Goal: Information Seeking & Learning: Learn about a topic

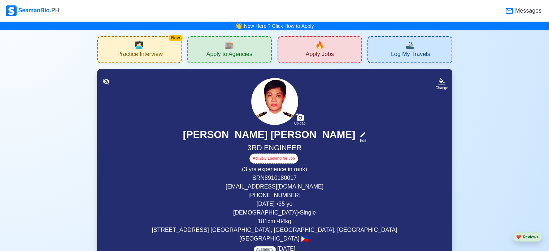
click at [126, 42] on div "New 🧑🏻‍💻 Practice Interview" at bounding box center [139, 49] width 85 height 27
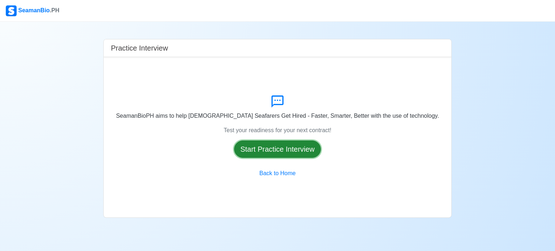
click at [253, 151] on button "Start Practice Interview" at bounding box center [277, 149] width 87 height 17
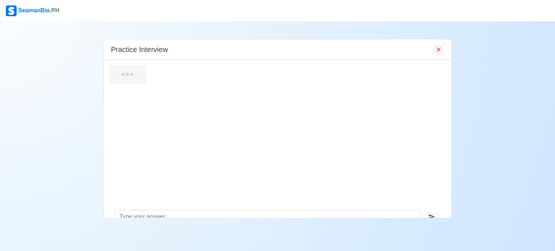
click at [437, 128] on div at bounding box center [278, 132] width 348 height 145
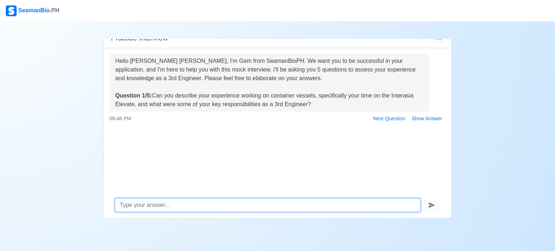
scroll to position [12, 0]
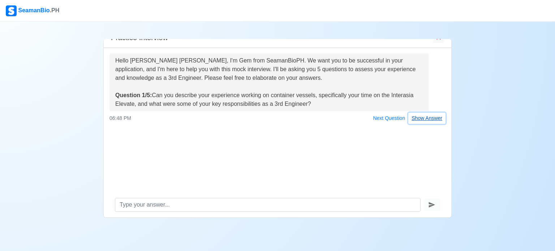
click at [434, 118] on button "Show Answer" at bounding box center [426, 118] width 37 height 11
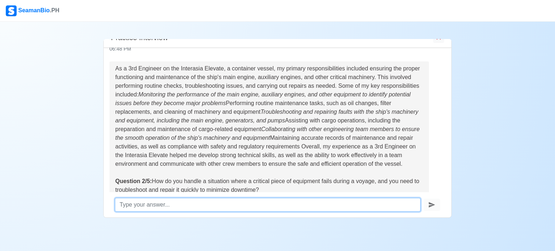
scroll to position [149, 0]
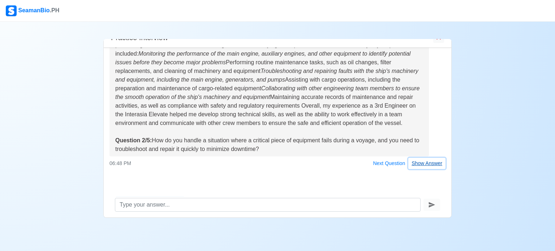
click at [418, 162] on button "Show Answer" at bounding box center [426, 163] width 37 height 11
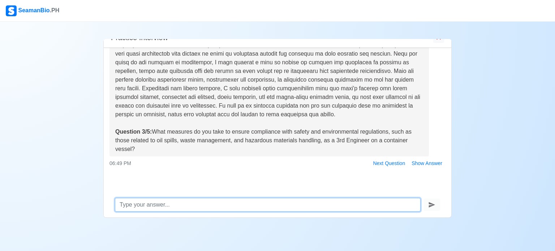
scroll to position [335, 0]
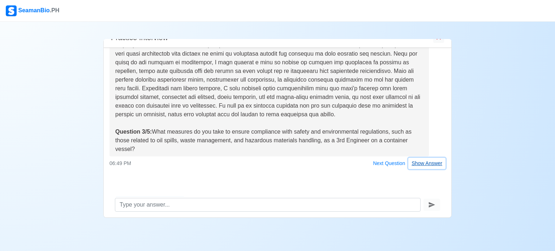
click at [416, 166] on button "Show Answer" at bounding box center [426, 163] width 37 height 11
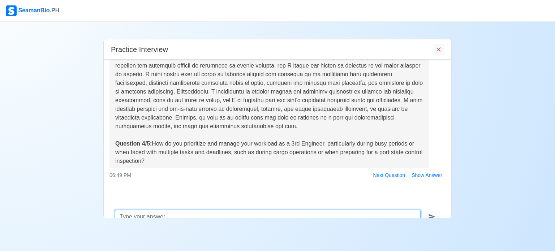
scroll to position [538, 0]
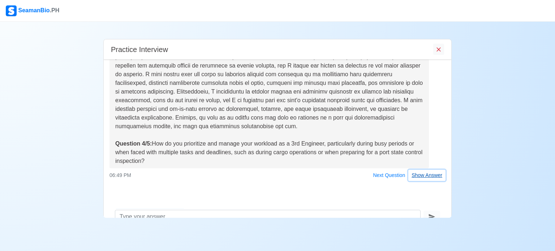
click at [423, 174] on button "Show Answer" at bounding box center [426, 175] width 37 height 11
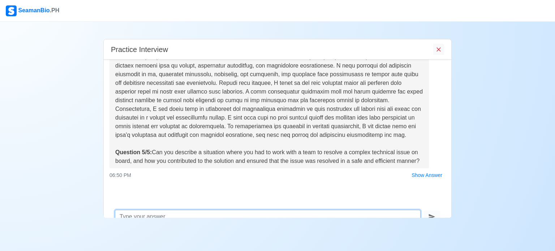
scroll to position [732, 0]
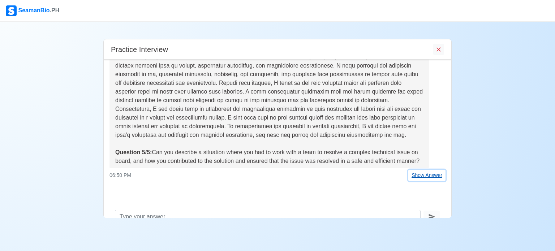
click at [414, 177] on button "Show Answer" at bounding box center [426, 175] width 37 height 11
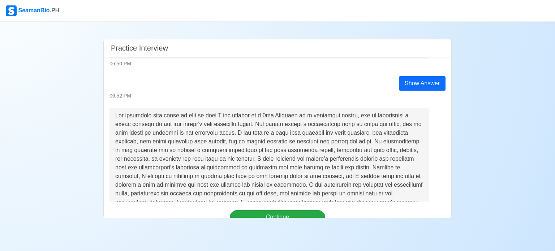
scroll to position [736, 0]
